Goal: Task Accomplishment & Management: Use online tool/utility

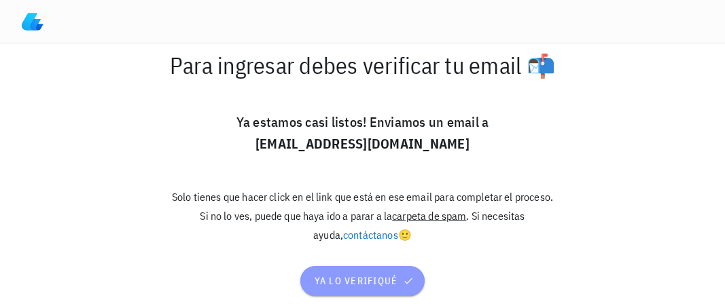
click at [350, 294] on button "ya lo verifiqué" at bounding box center [362, 281] width 124 height 30
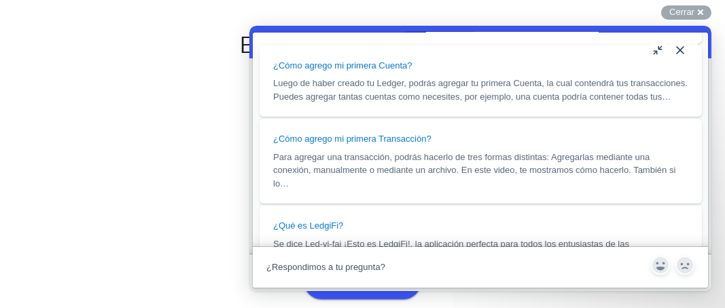
scroll to position [1346, 0]
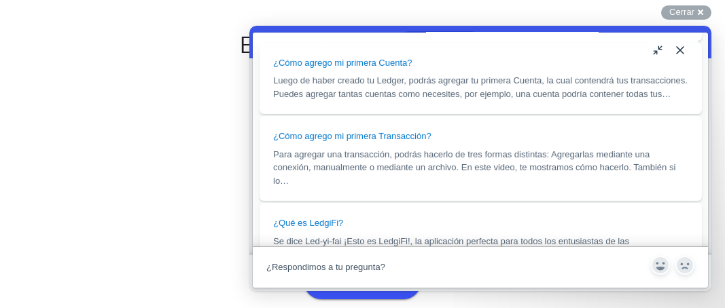
drag, startPoint x: 707, startPoint y: 219, endPoint x: 710, endPoint y: 230, distance: 10.5
click at [710, 230] on div "Close u ¿Cómo empiezo? ¿Cómo empiezo? Open in a new window Hola 👋 estamos muy c…" at bounding box center [480, 159] width 462 height 266
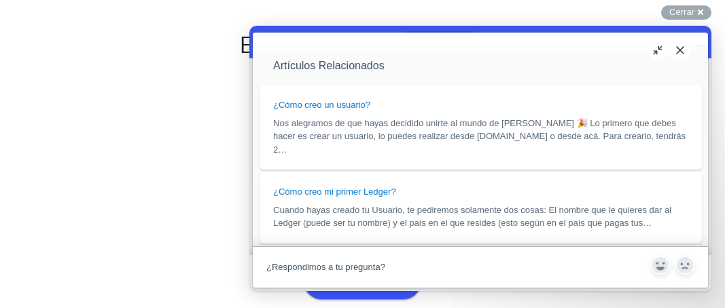
scroll to position [1133, 0]
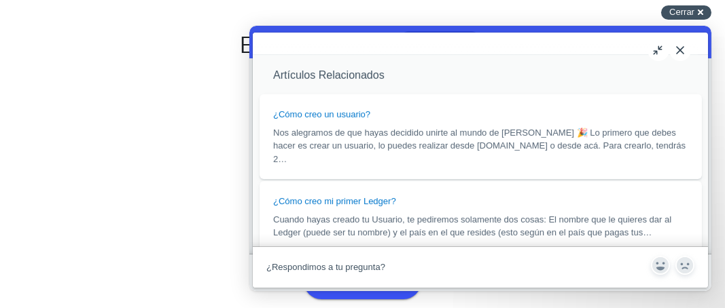
click at [691, 10] on span "Cerrar" at bounding box center [681, 12] width 25 height 10
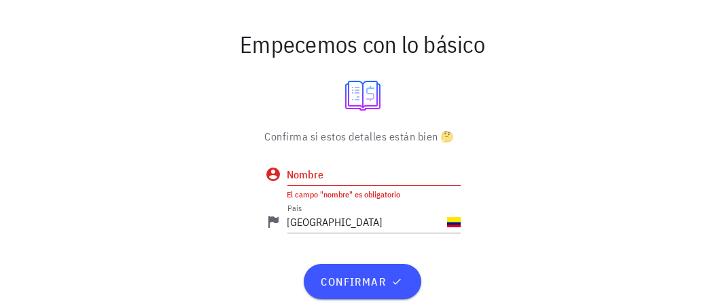
scroll to position [0, 0]
